Goal: Navigation & Orientation: Find specific page/section

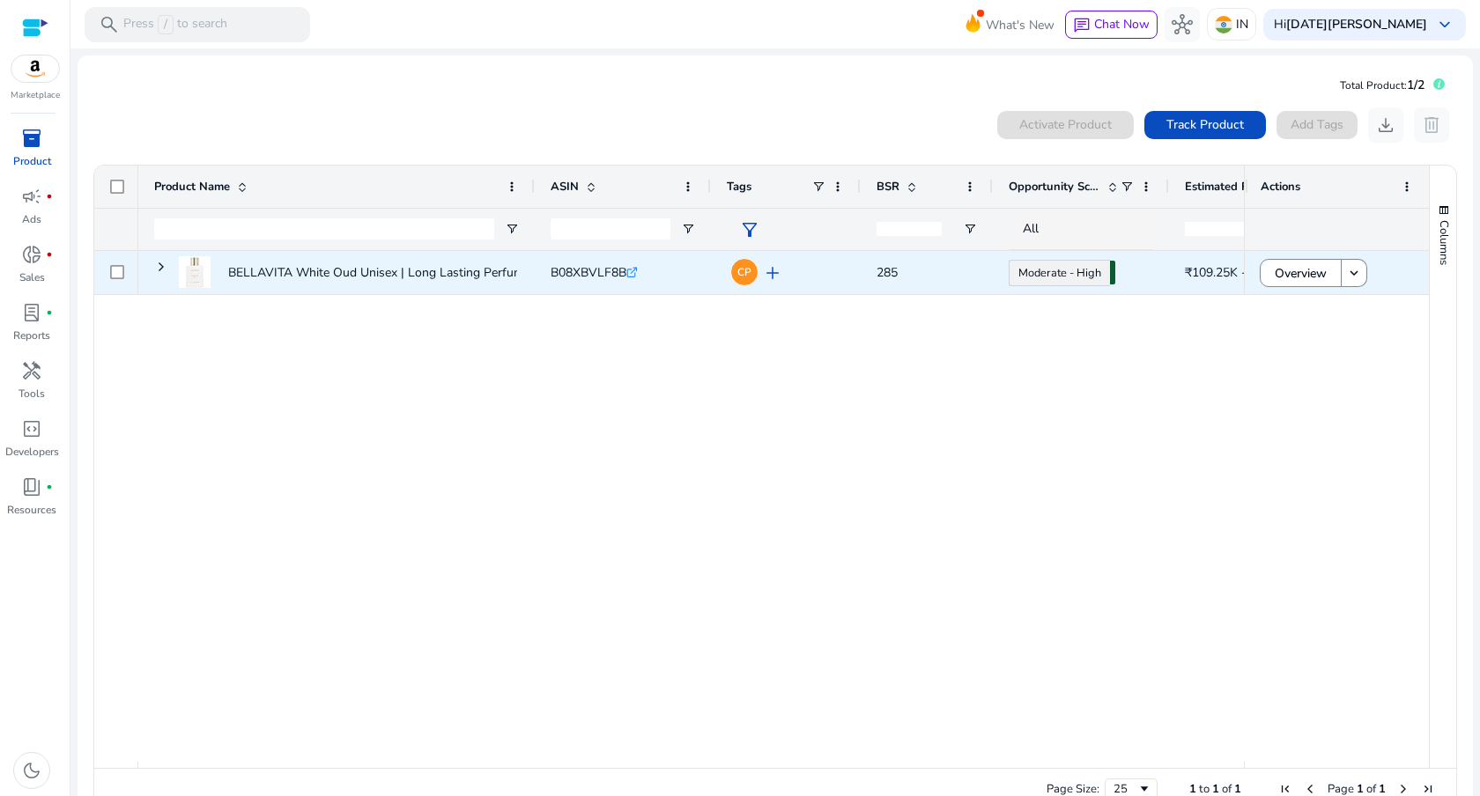
click at [773, 269] on span "add" at bounding box center [772, 272] width 21 height 21
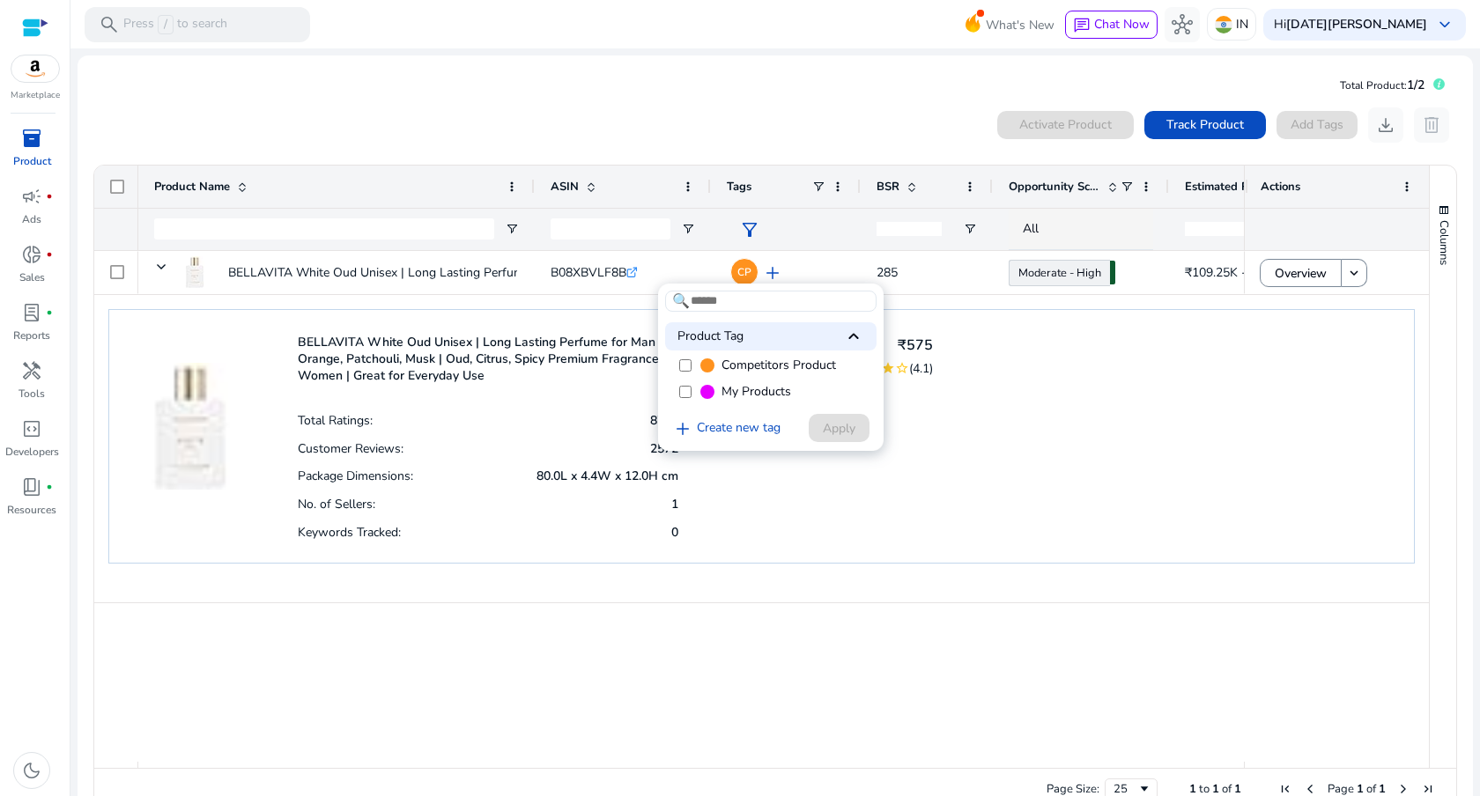
click at [920, 402] on div at bounding box center [740, 398] width 1480 height 796
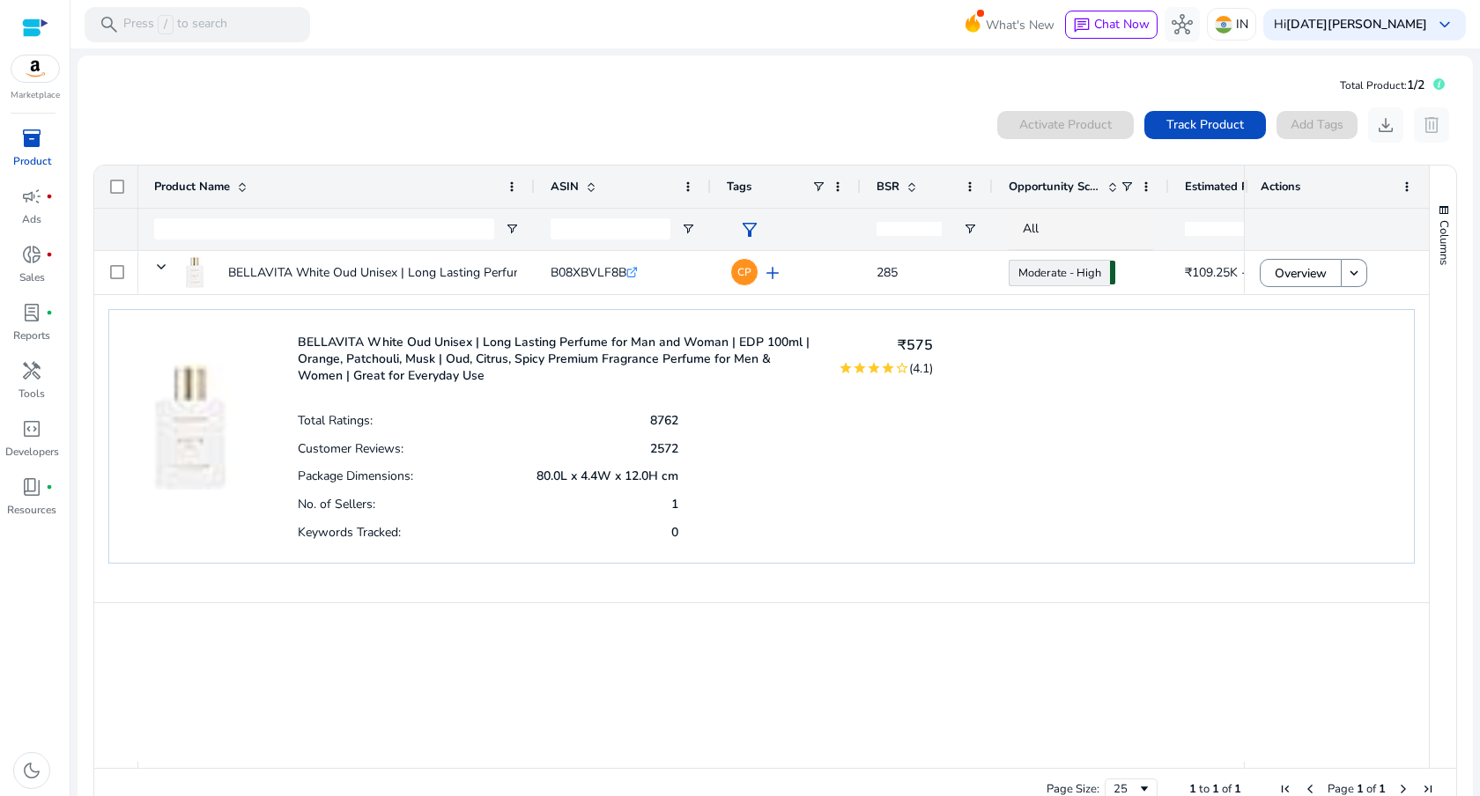
click at [856, 426] on div "Total Ratings: 8762 Customer Reviews: 2572 Package Dimensions: 80.0L x 4.4W x 1…" at bounding box center [615, 475] width 635 height 139
click at [924, 440] on div "Total Ratings: 8762 Customer Reviews: 2572 Package Dimensions: 80.0L x 4.4W x 1…" at bounding box center [615, 475] width 635 height 139
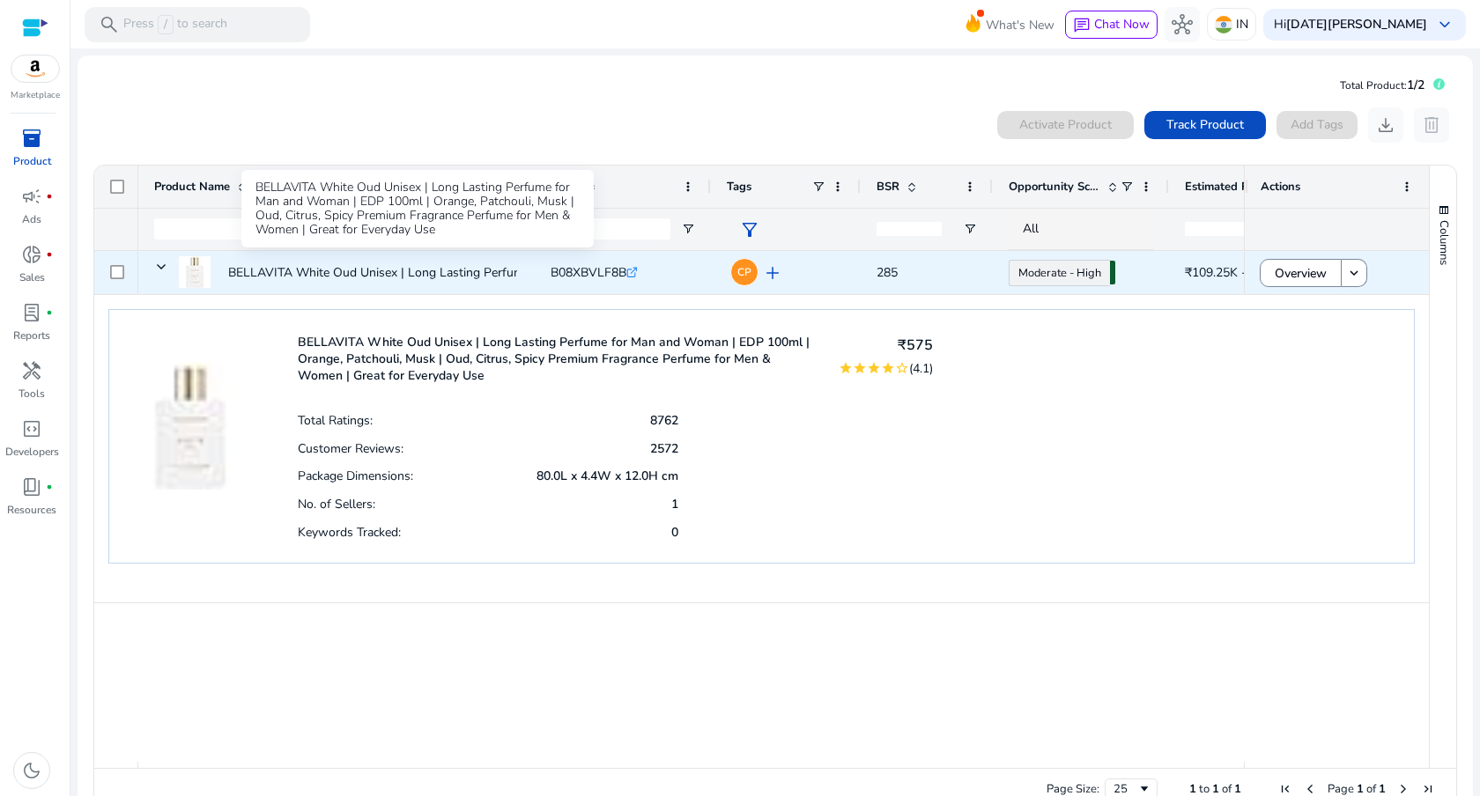
click at [404, 265] on p "BELLAVITA White Oud Unisex | Long Lasting Perfume for Man and..." at bounding box center [418, 273] width 381 height 36
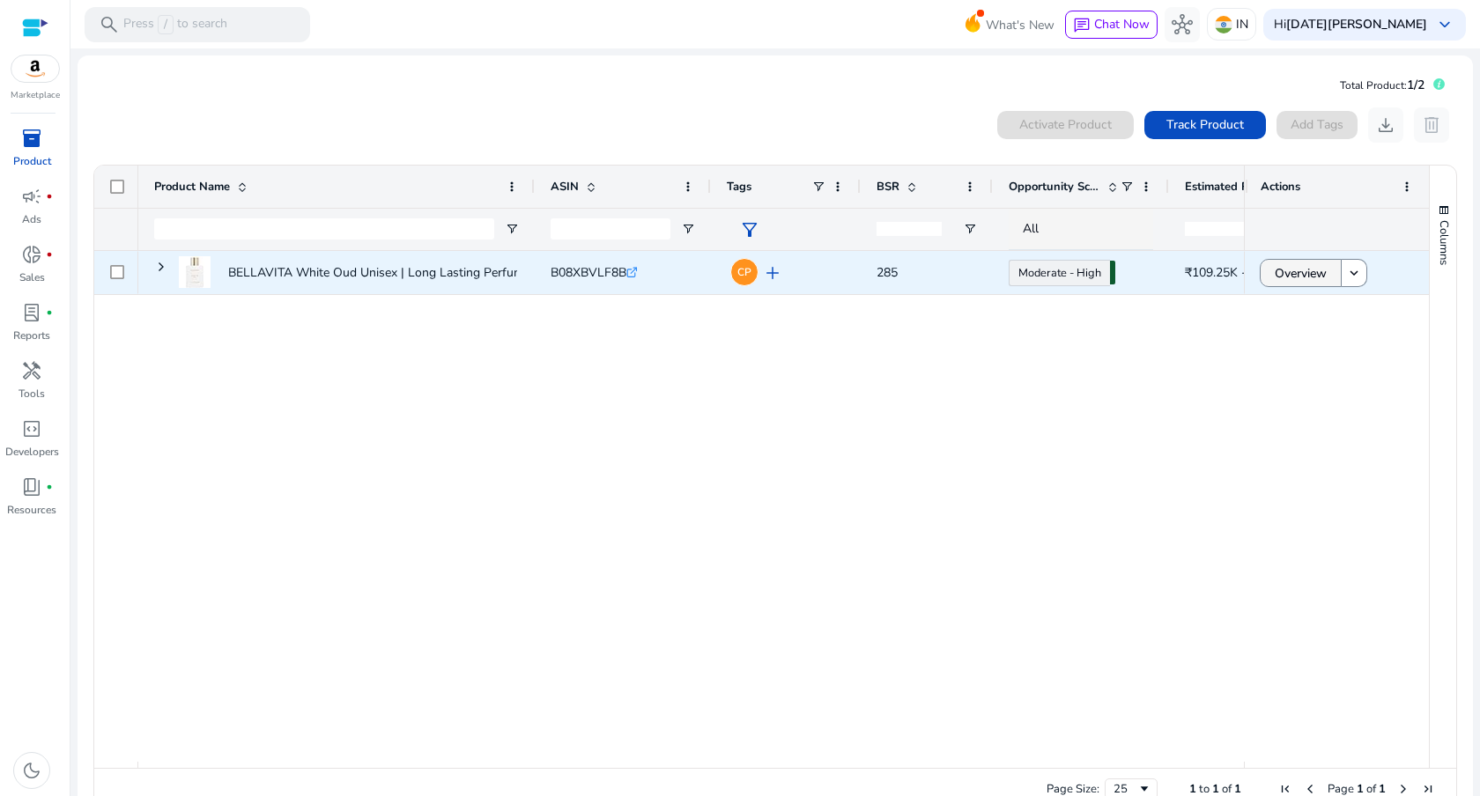
click at [1297, 268] on span "Overview" at bounding box center [1301, 273] width 52 height 36
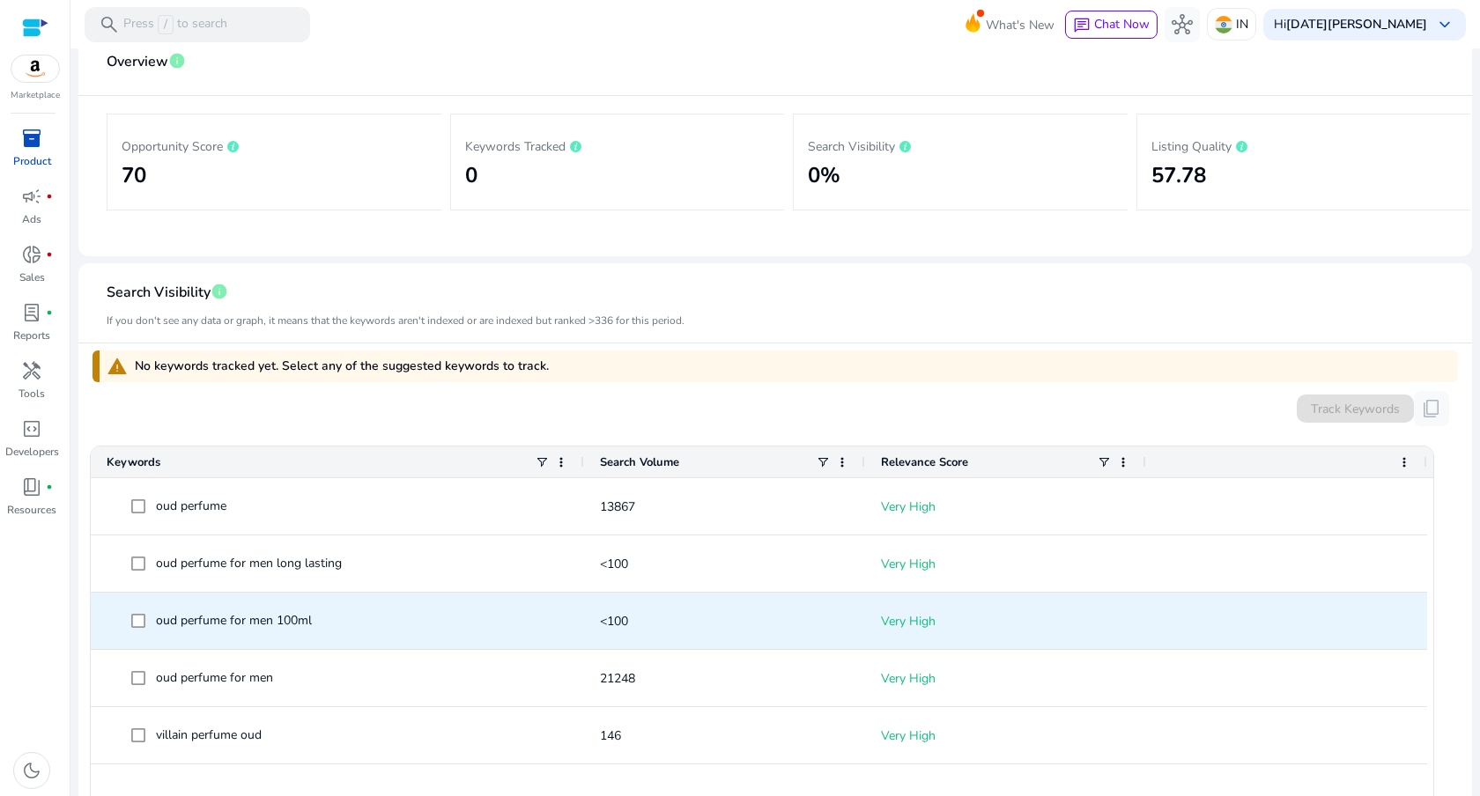
scroll to position [736, 0]
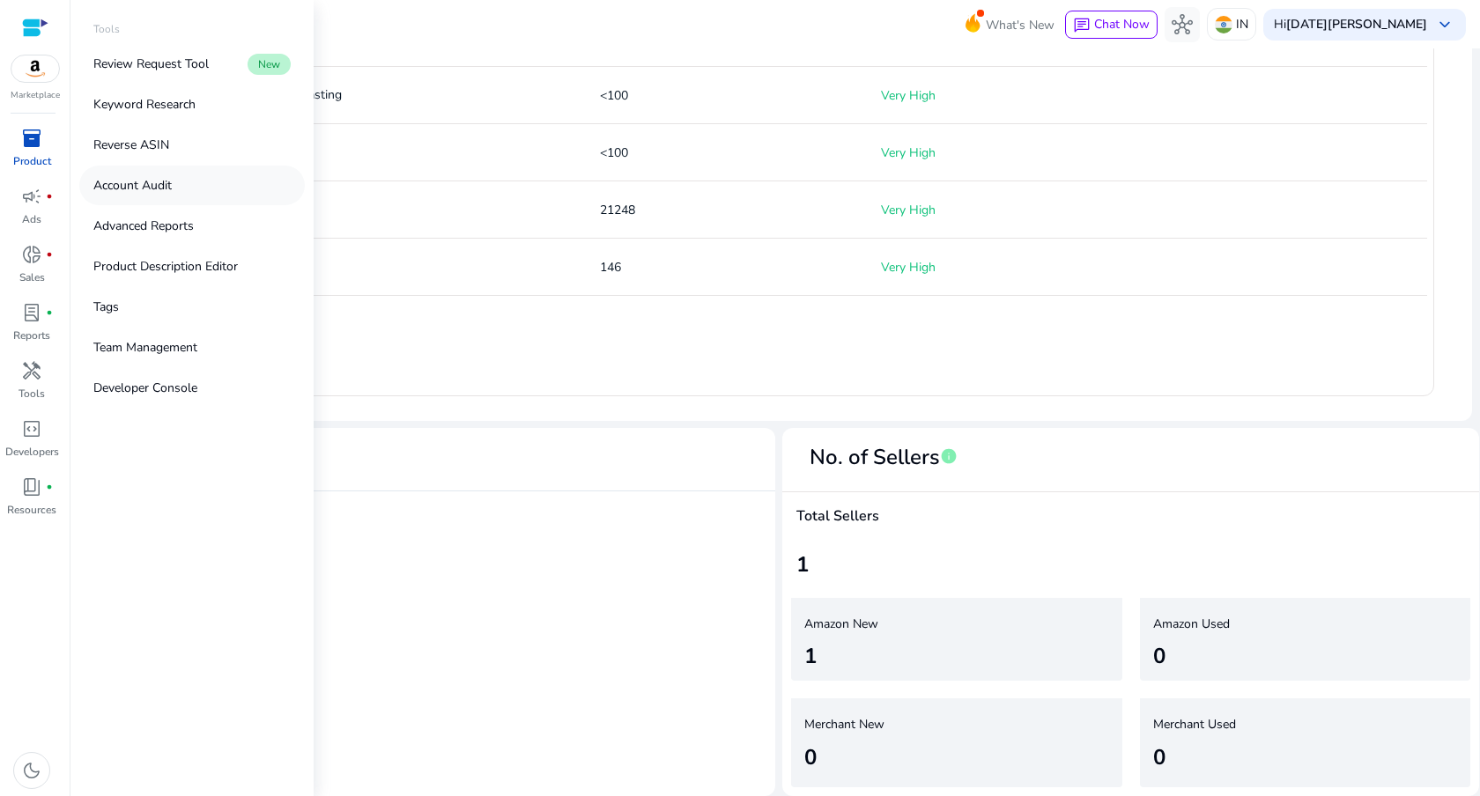
click at [182, 191] on link "Account Audit" at bounding box center [191, 186] width 225 height 40
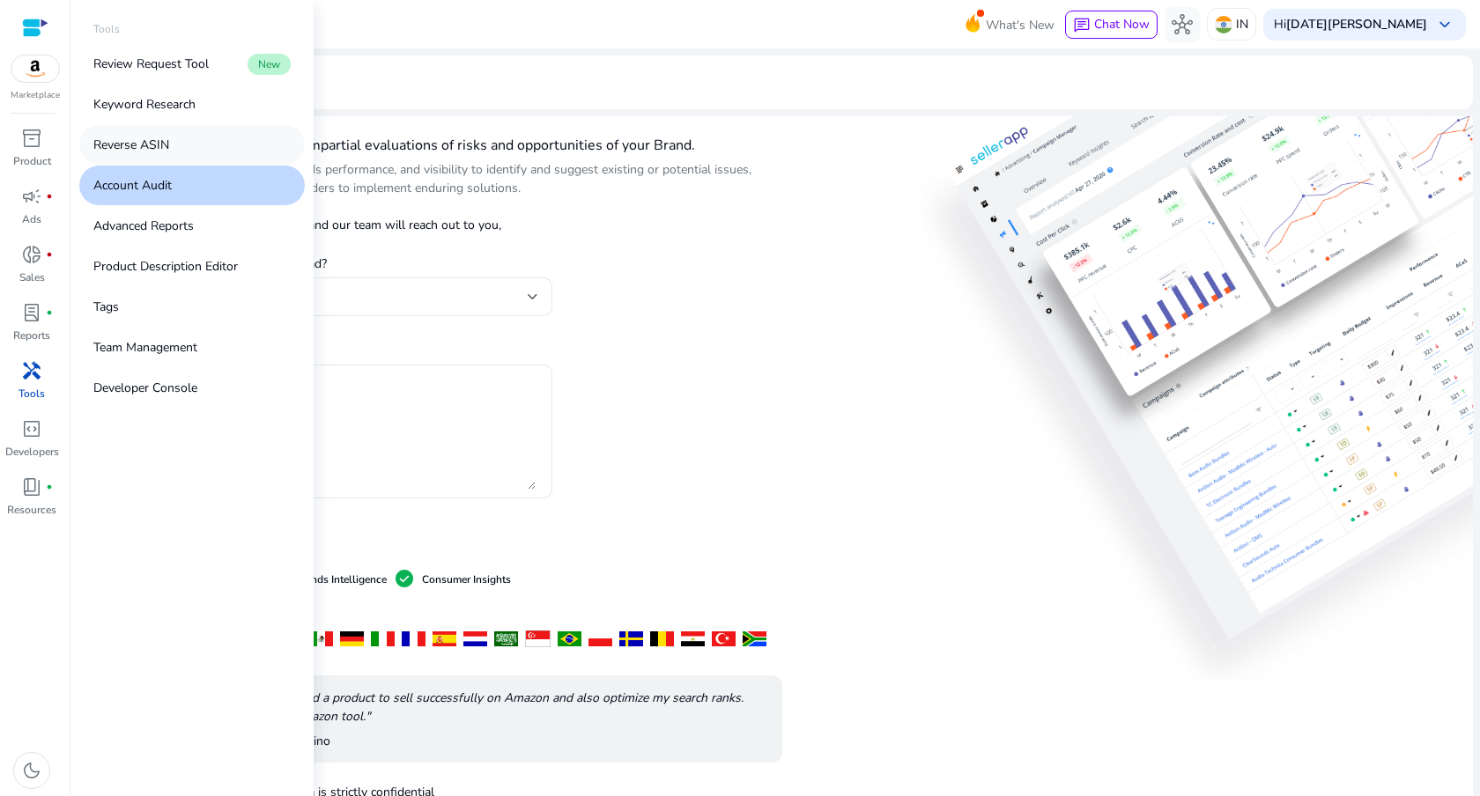
click at [189, 152] on link "Reverse ASIN" at bounding box center [191, 145] width 225 height 40
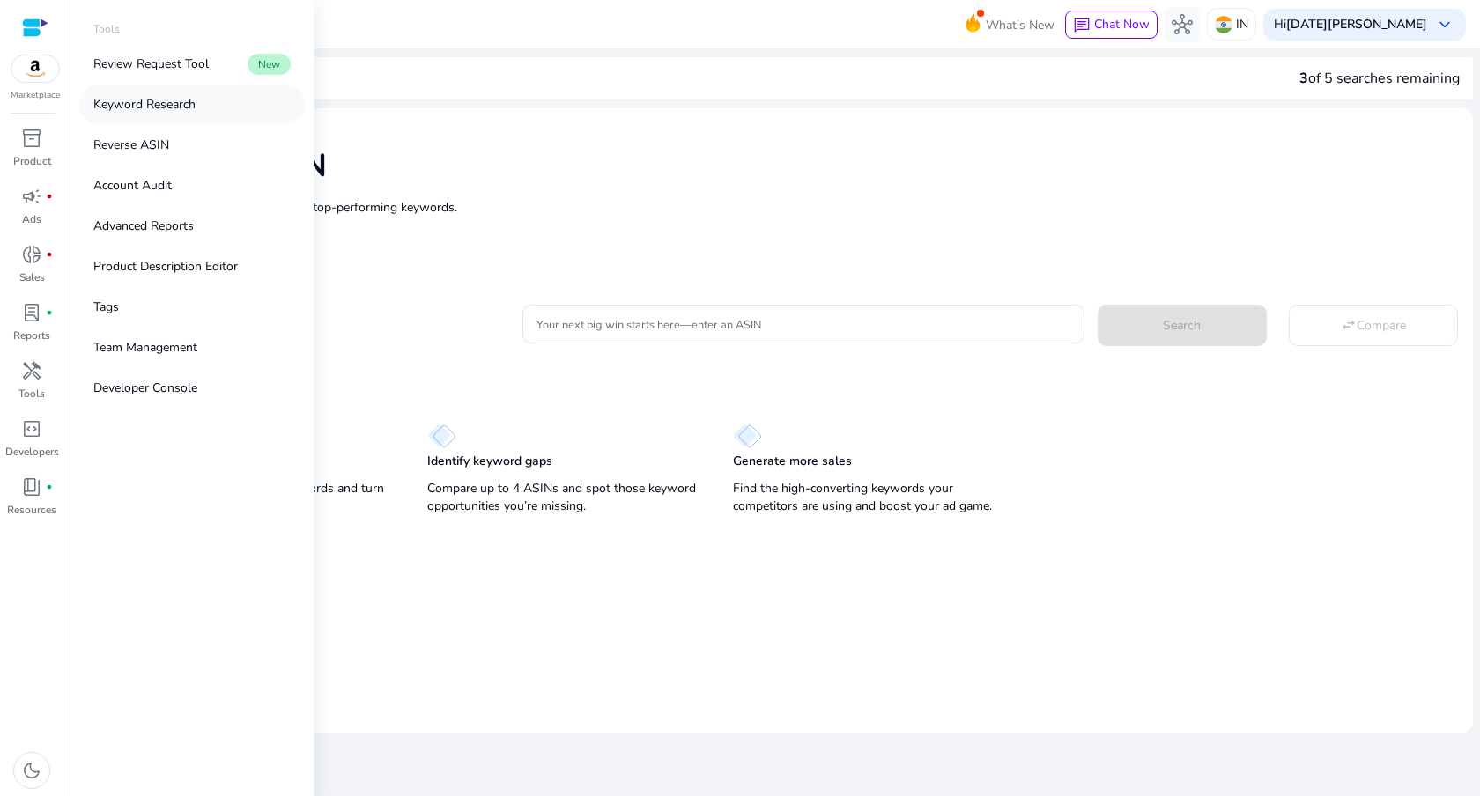
click at [189, 111] on p "Keyword Research" at bounding box center [144, 104] width 102 height 18
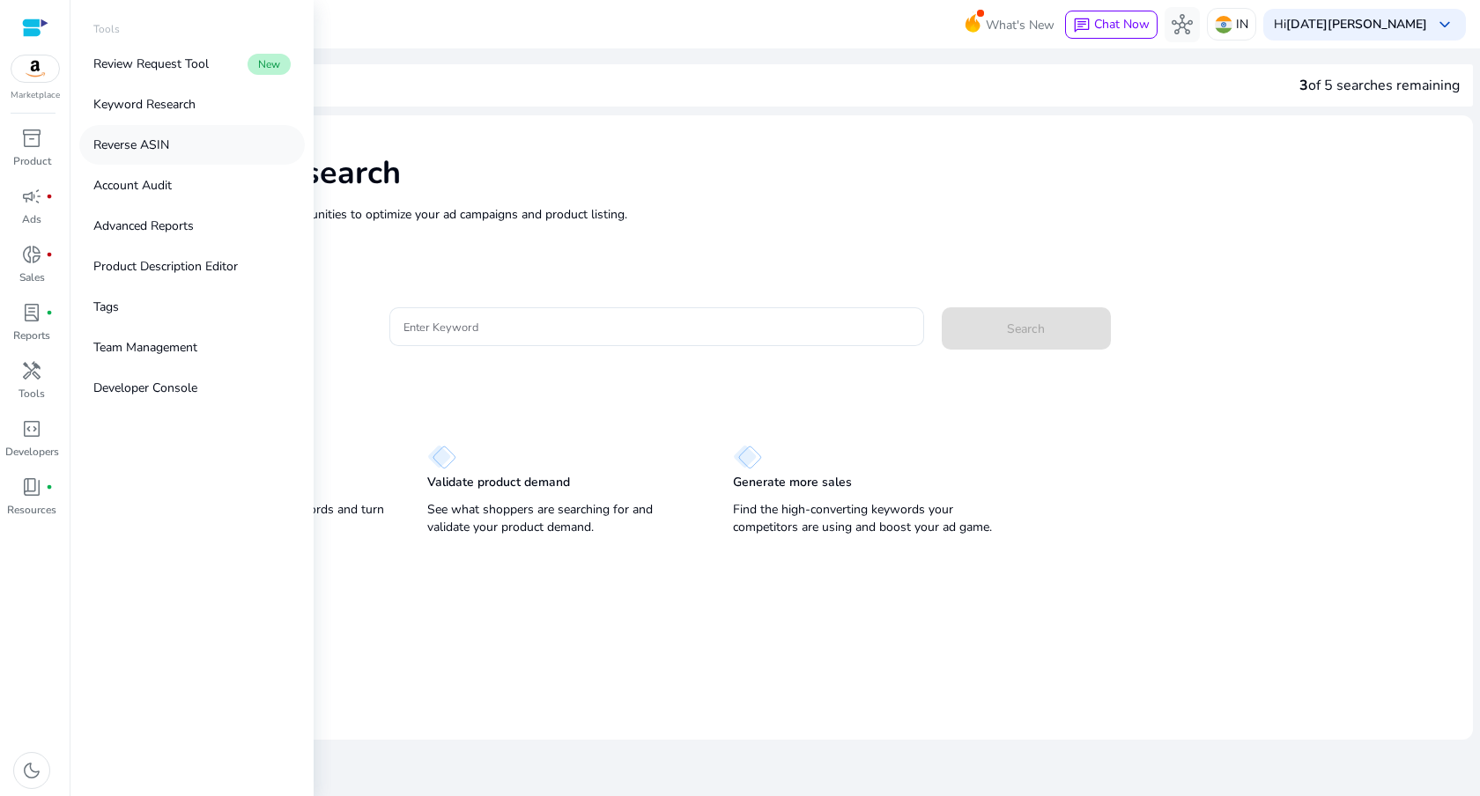
click at [196, 158] on link "Reverse ASIN" at bounding box center [191, 145] width 225 height 40
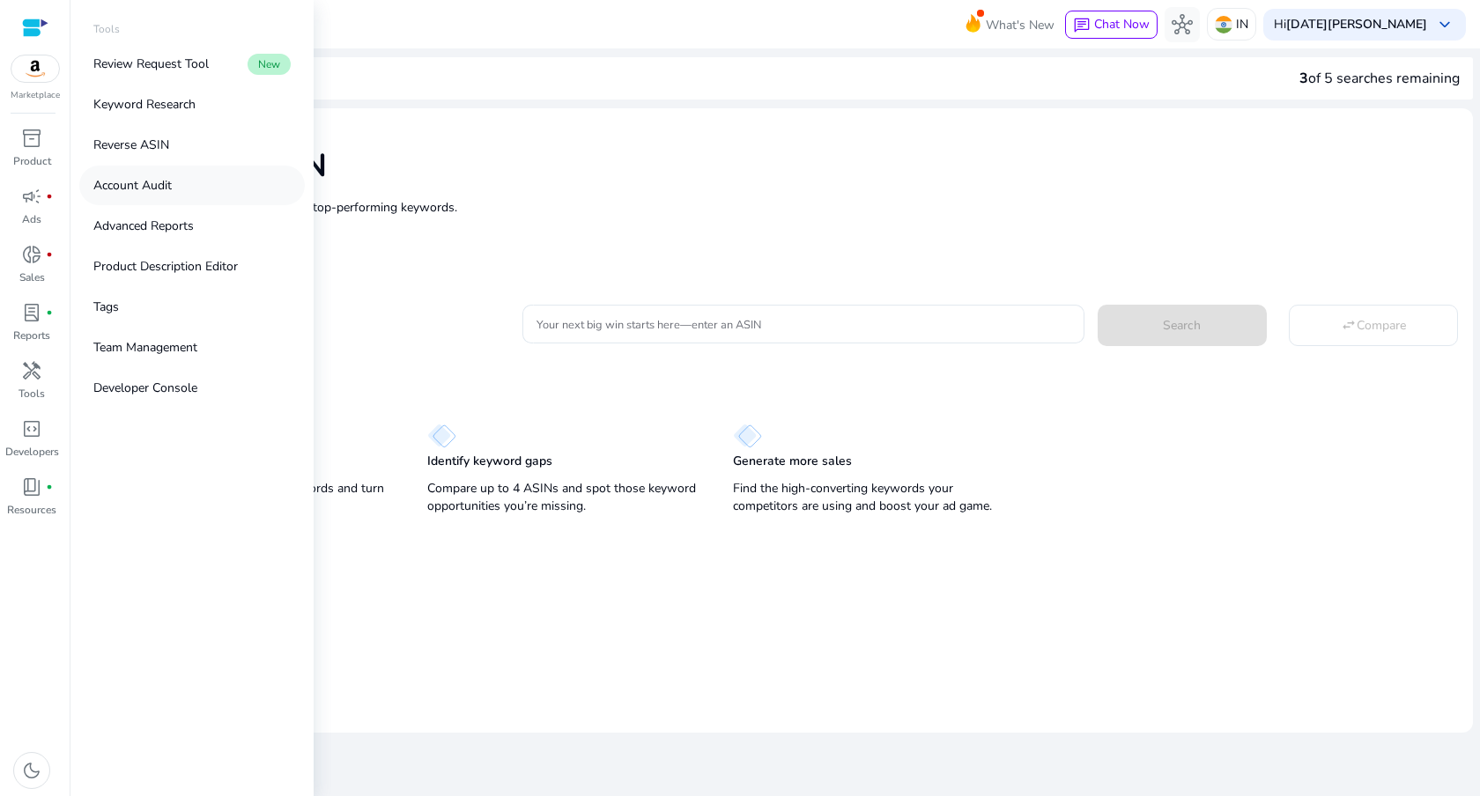
click at [196, 189] on link "Account Audit" at bounding box center [191, 186] width 225 height 40
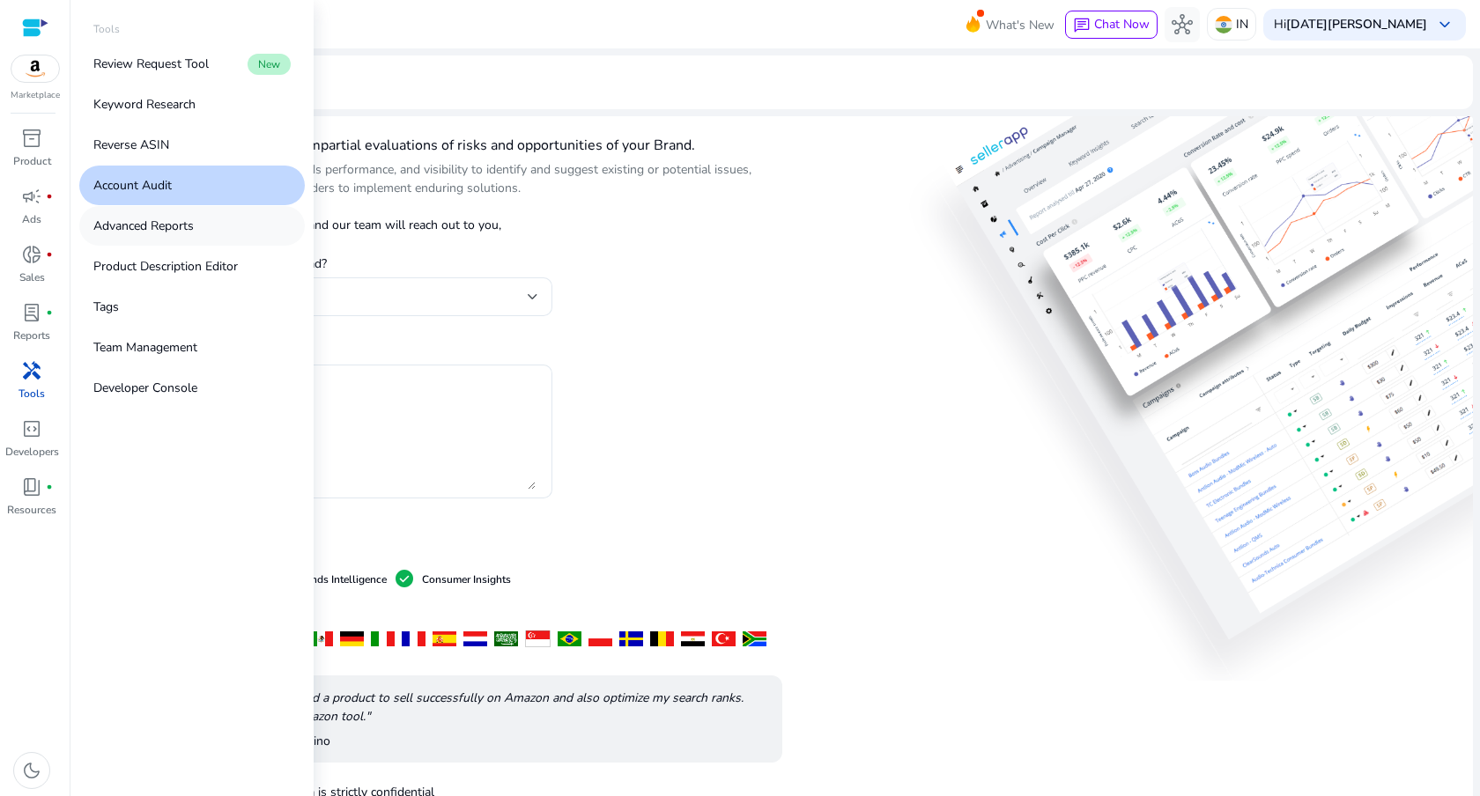
click at [202, 225] on link "Advanced Reports" at bounding box center [191, 226] width 225 height 40
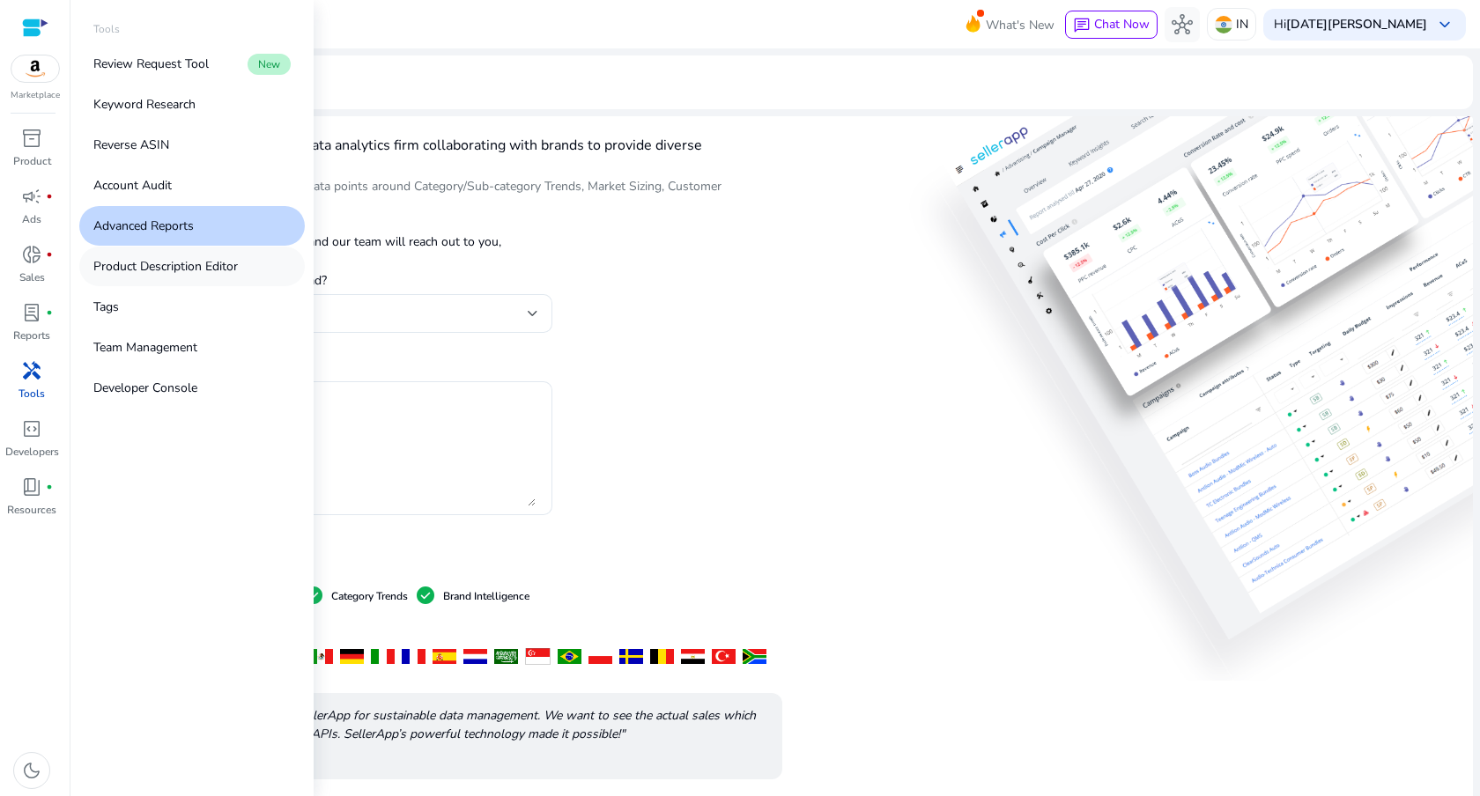
click at [206, 266] on p "Product Description Editor" at bounding box center [165, 266] width 144 height 18
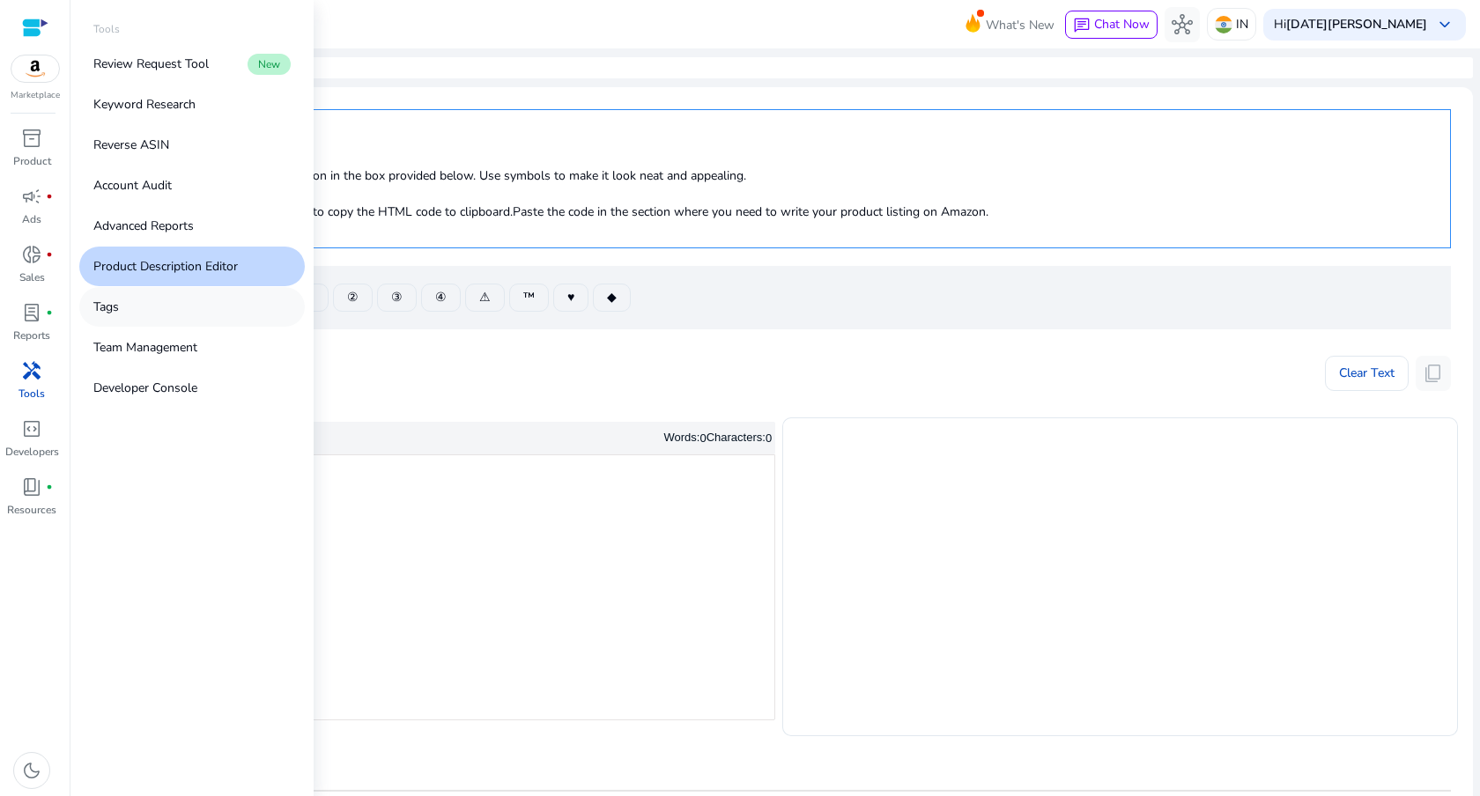
click at [207, 319] on link "Tags" at bounding box center [191, 307] width 225 height 40
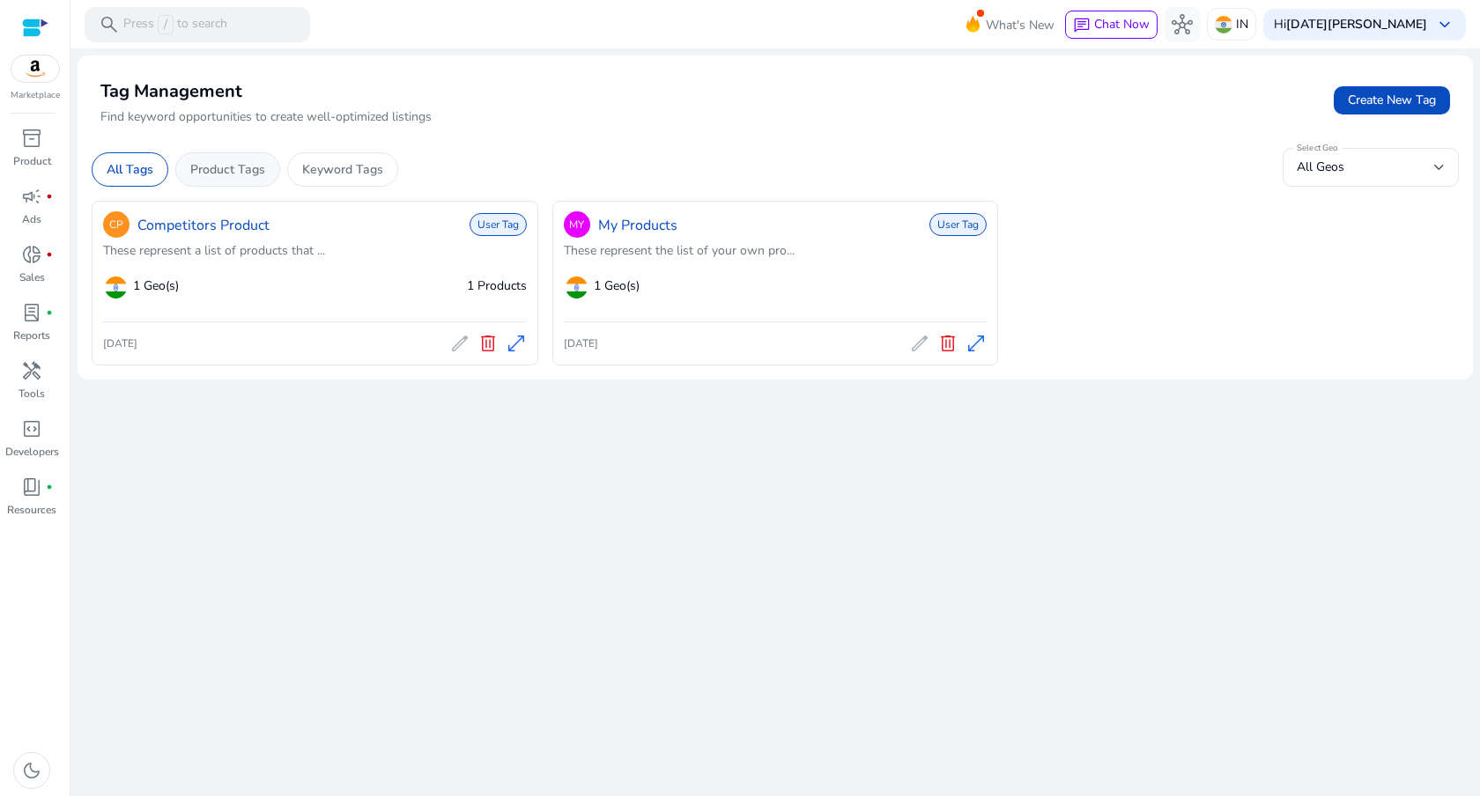
click at [240, 178] on p "Product Tags" at bounding box center [227, 169] width 75 height 18
click at [305, 178] on p "Keyword Tags" at bounding box center [342, 169] width 81 height 18
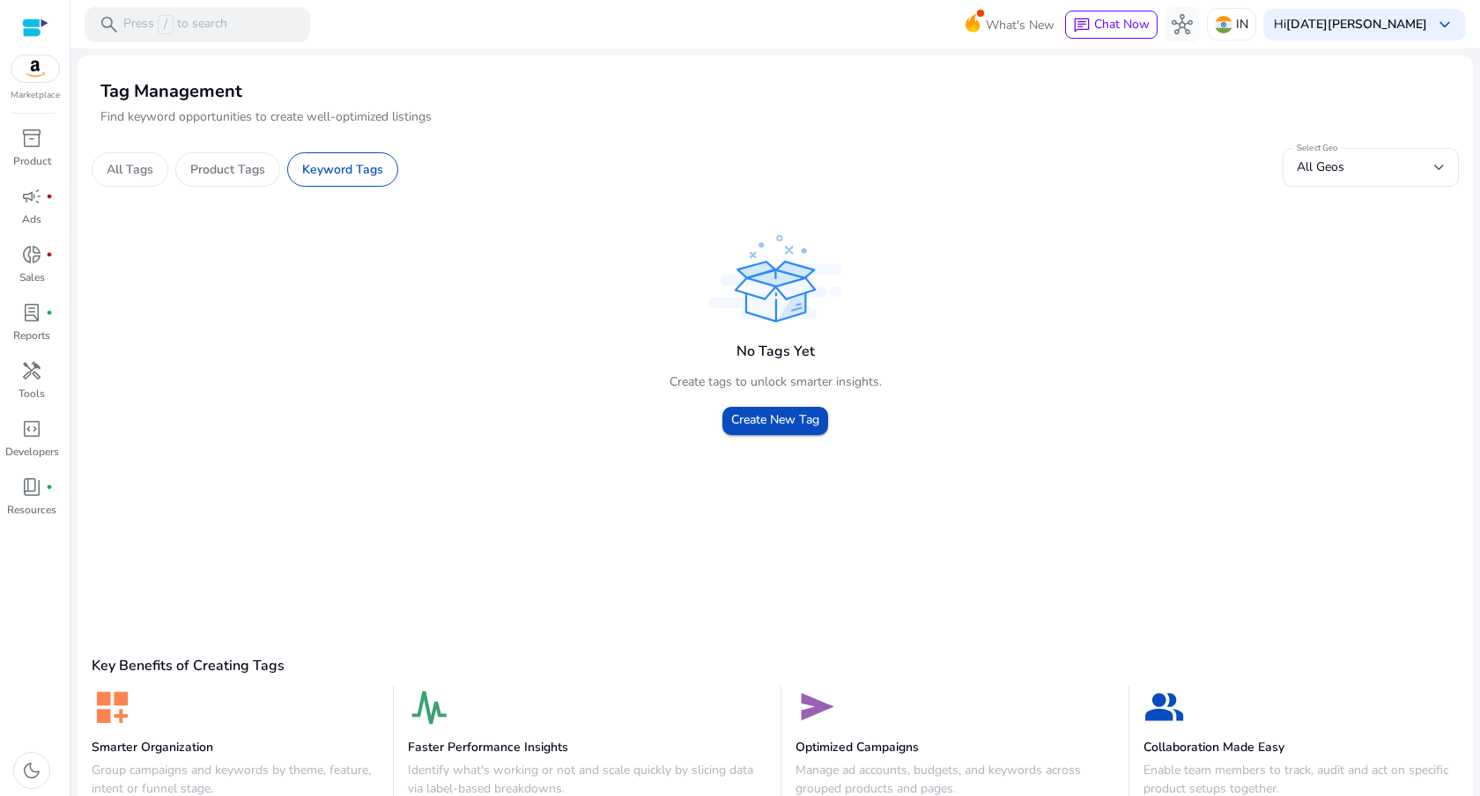
scroll to position [43, 0]
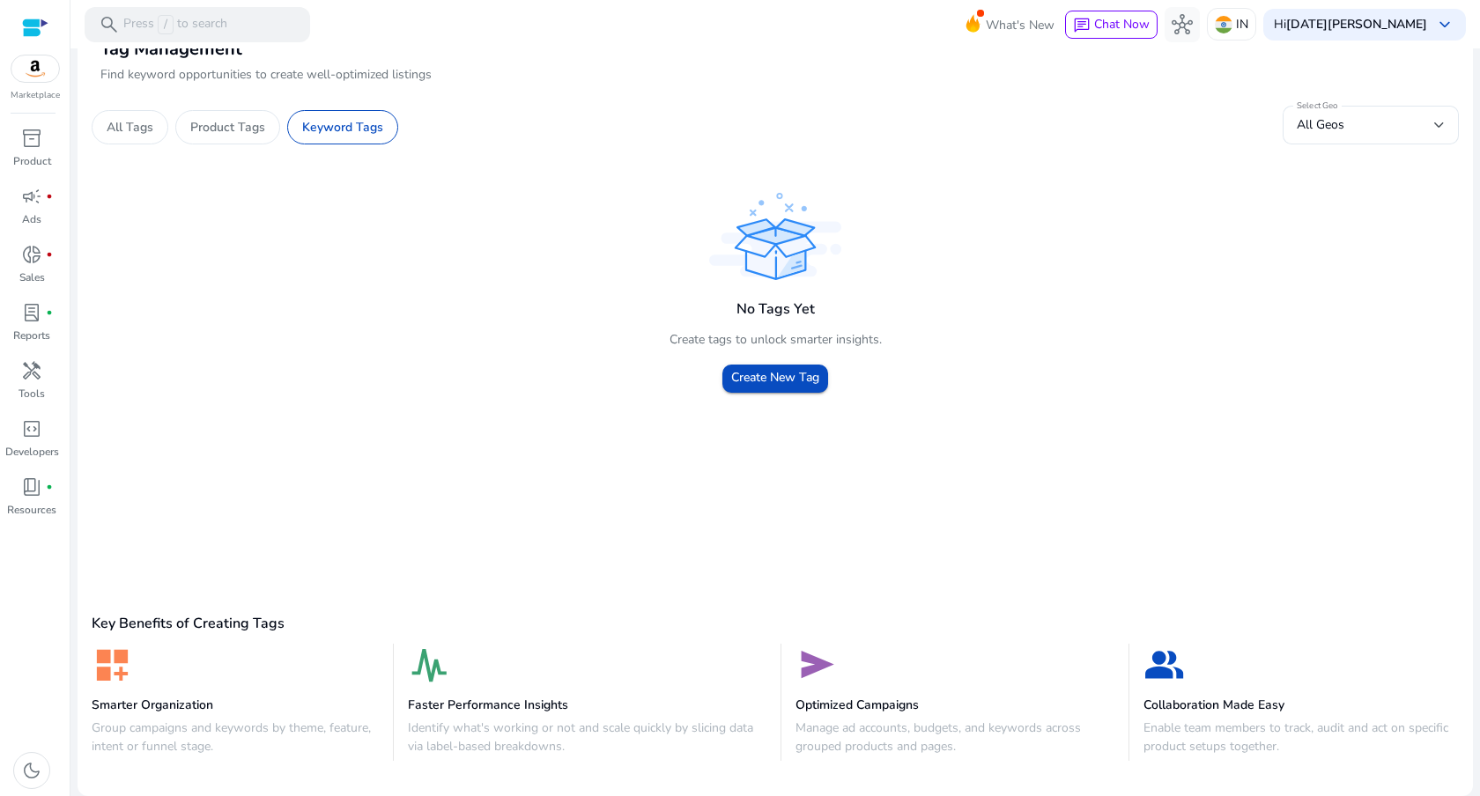
click at [197, 749] on p "Group campaigns and keywords by theme, feature, intent or funnel stage." at bounding box center [235, 737] width 287 height 37
click at [1200, 33] on button "hub" at bounding box center [1181, 24] width 35 height 35
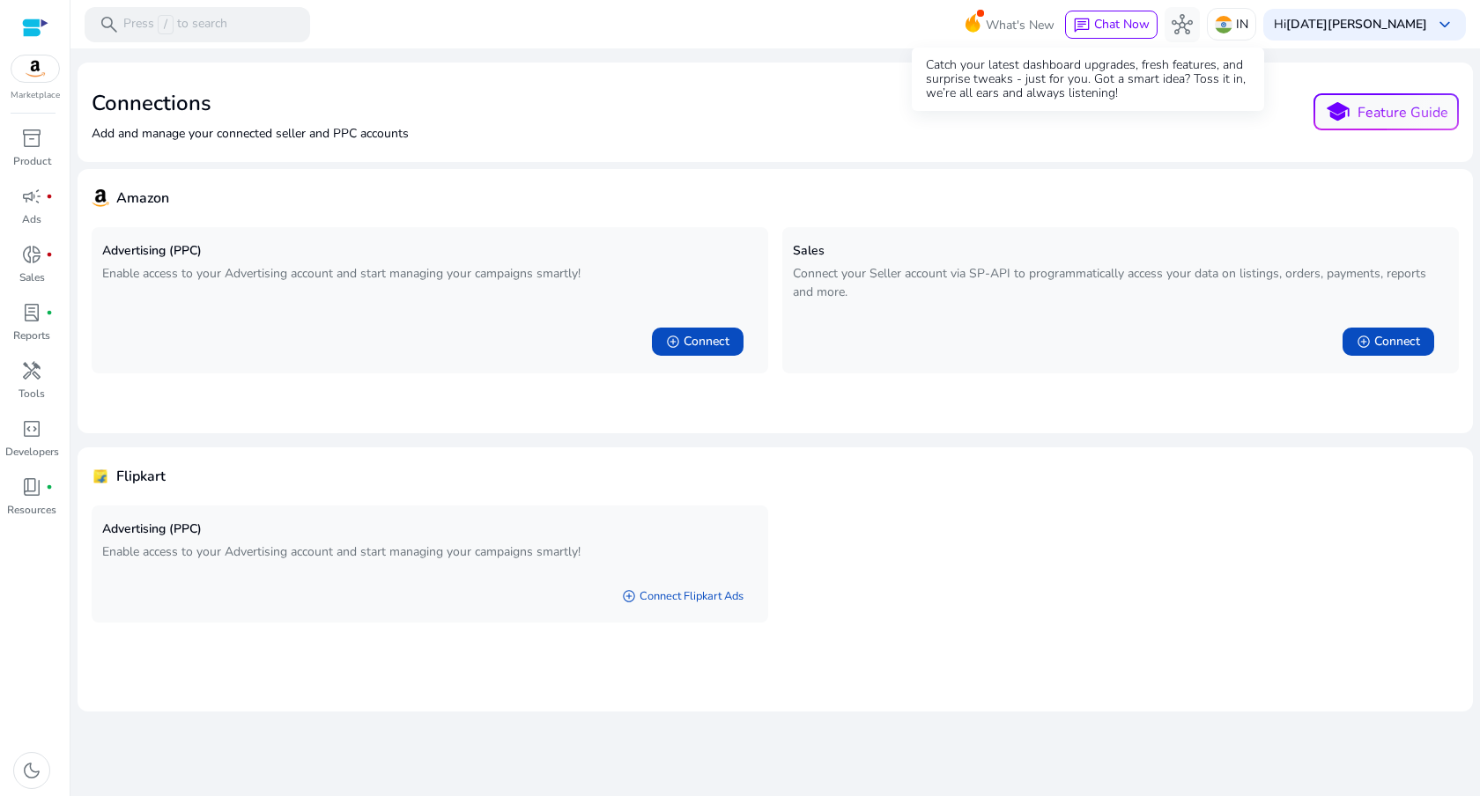
click at [1054, 22] on span "What's New" at bounding box center [1020, 25] width 69 height 31
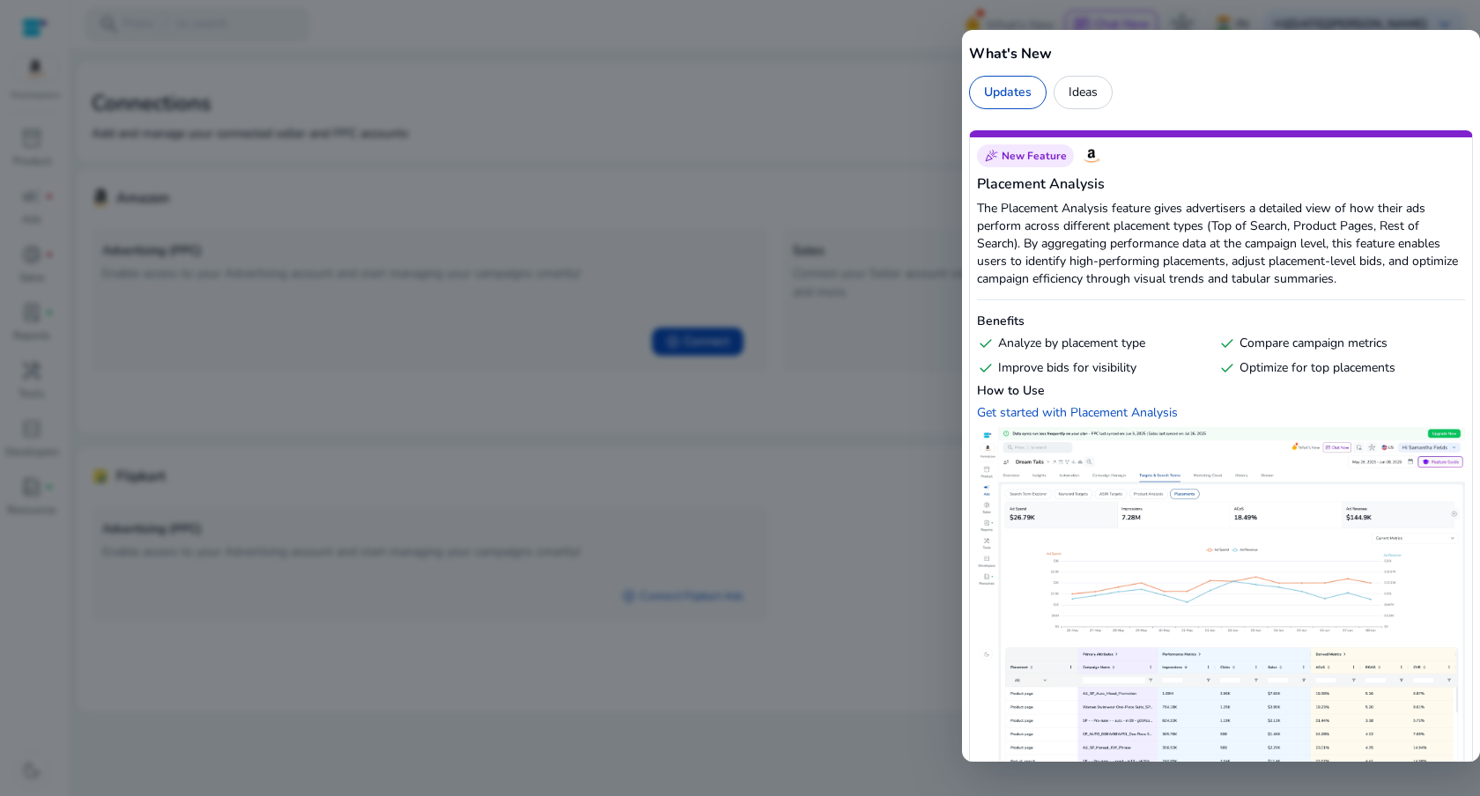
click at [954, 110] on div at bounding box center [740, 398] width 1480 height 796
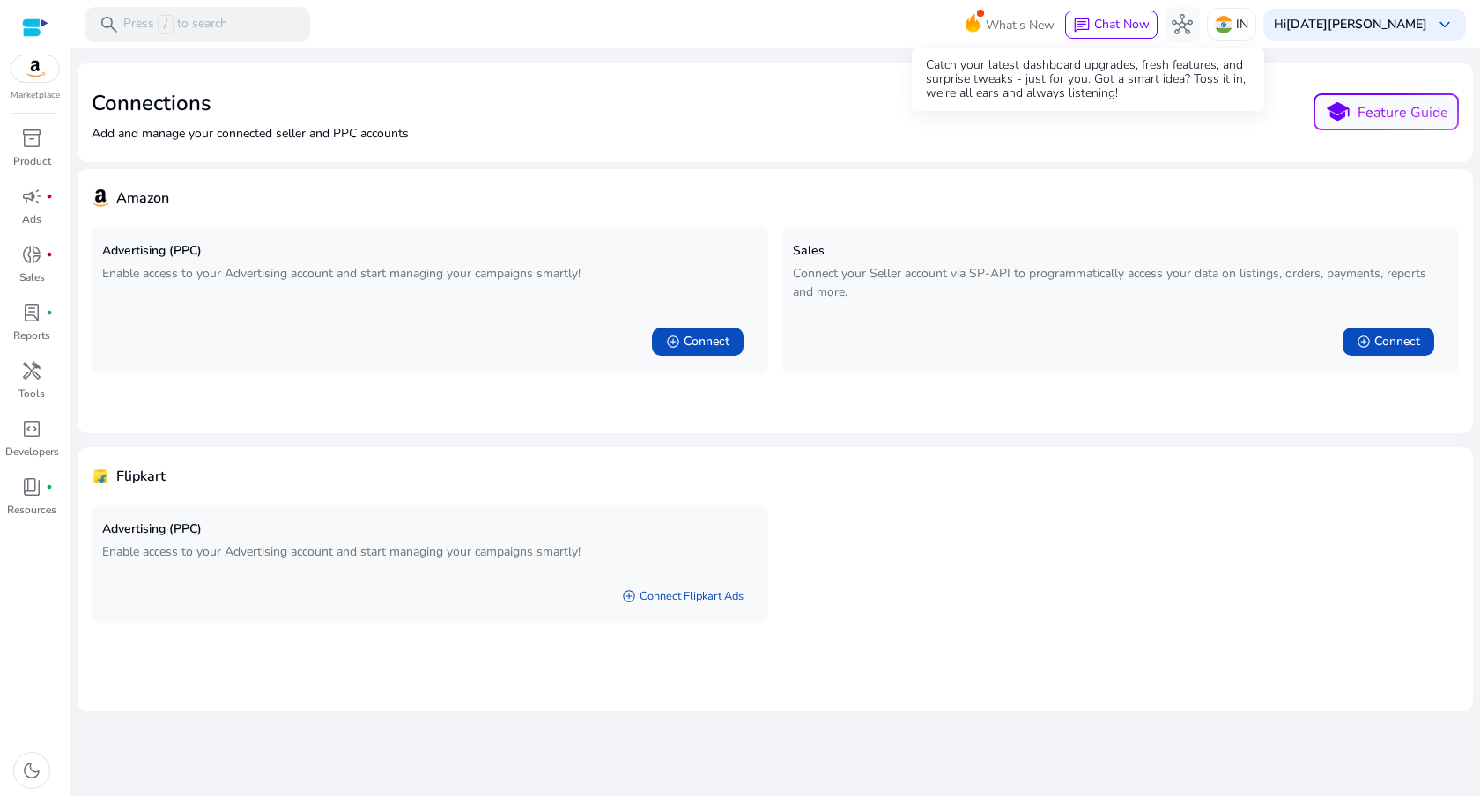
click at [980, 23] on icon at bounding box center [972, 22] width 14 height 18
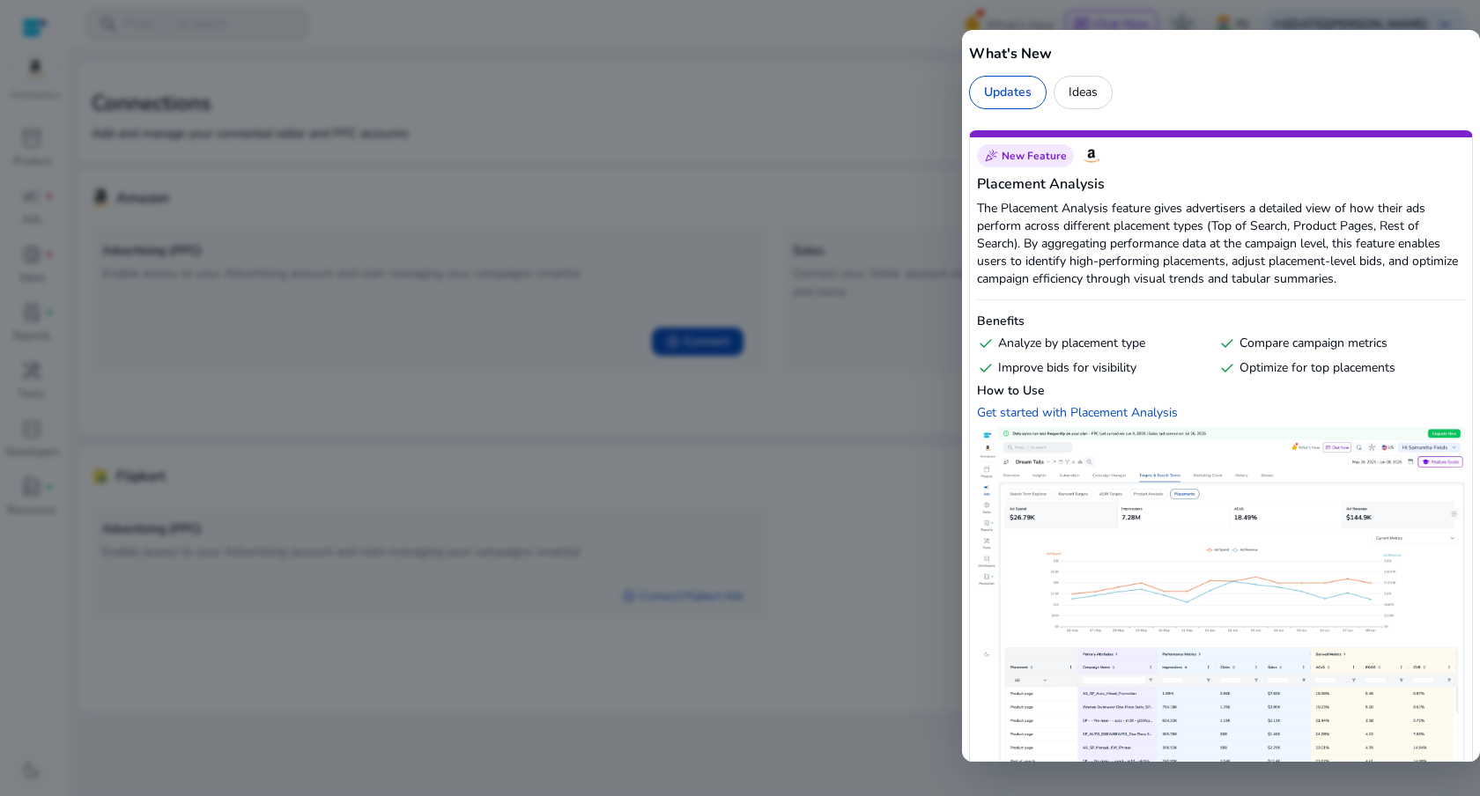
click at [894, 118] on div at bounding box center [740, 398] width 1480 height 796
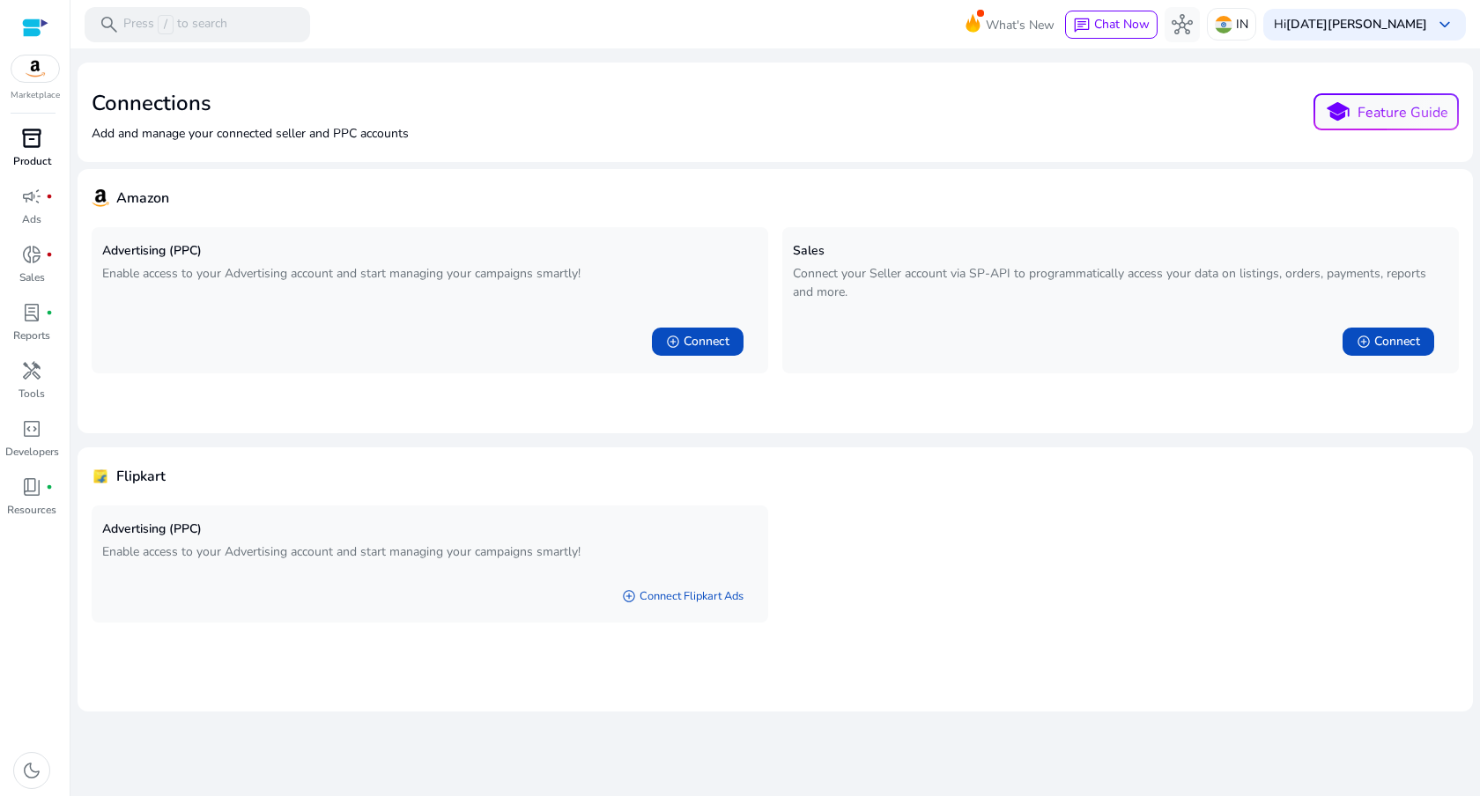
click at [17, 127] on div "inventory_2" at bounding box center [31, 138] width 49 height 28
